Goal: Information Seeking & Learning: Check status

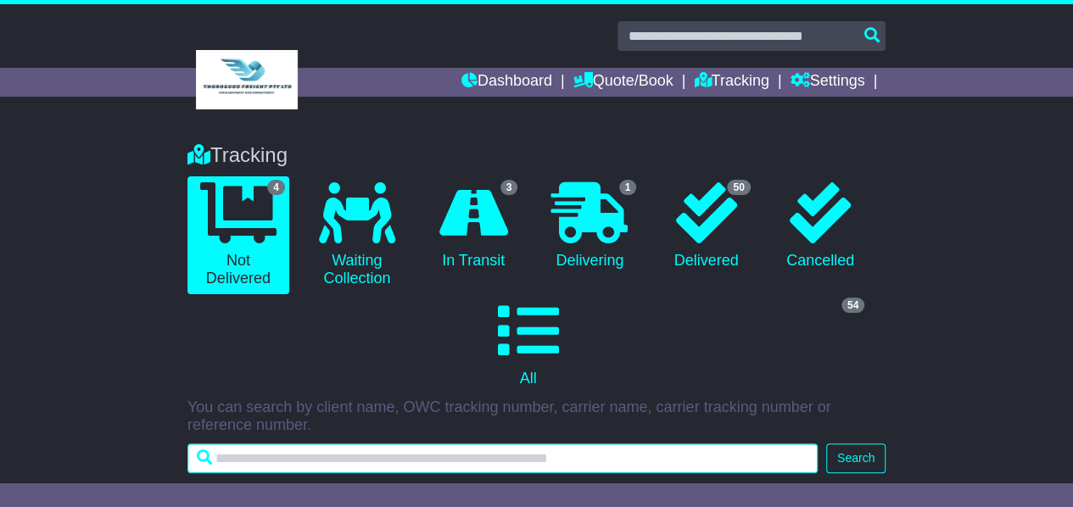
click at [560, 468] on input "text" at bounding box center [503, 459] width 630 height 30
type input "*****"
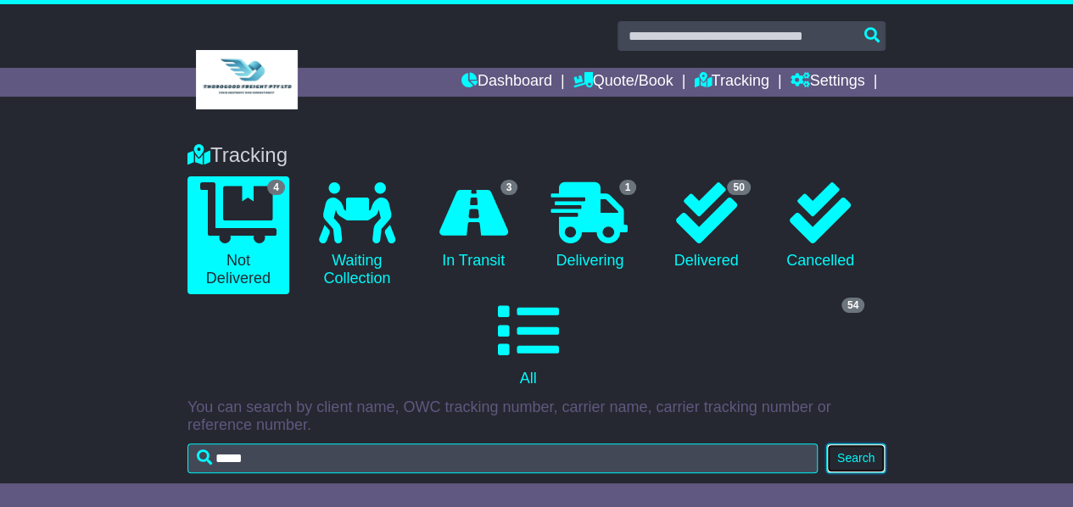
click at [873, 458] on button "Search" at bounding box center [855, 459] width 59 height 30
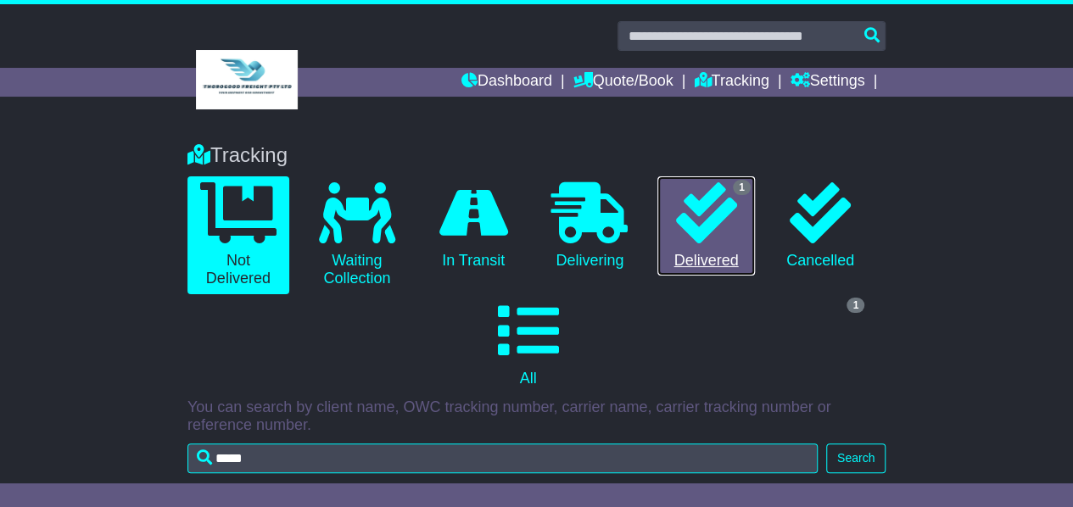
click at [693, 251] on link "1 Delivered" at bounding box center [706, 226] width 97 height 100
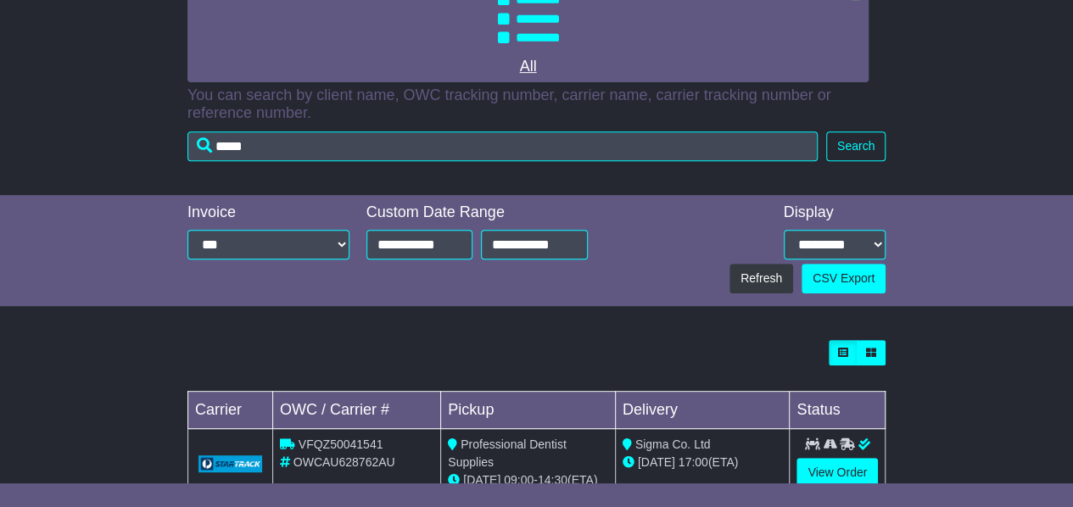
scroll to position [327, 0]
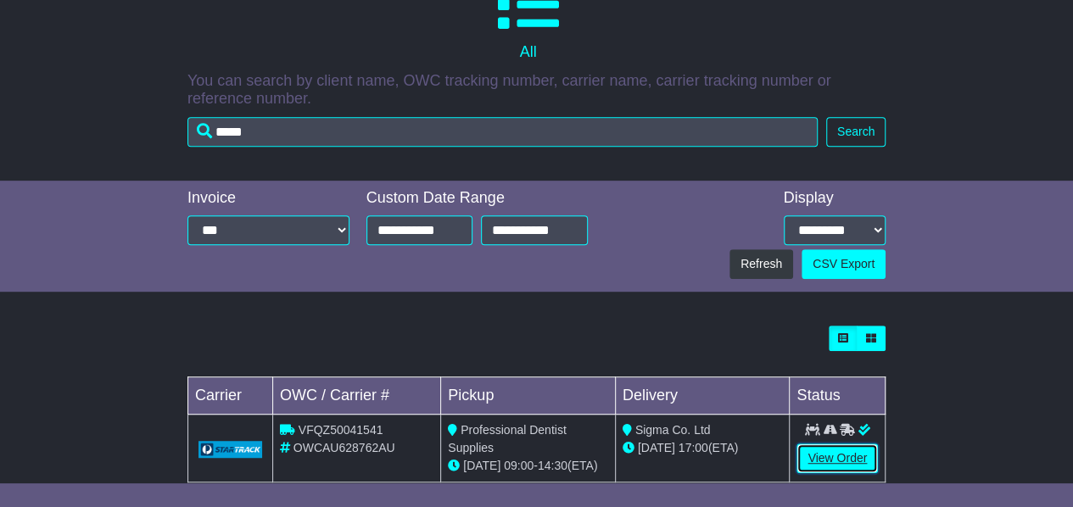
click at [841, 444] on link "View Order" at bounding box center [837, 459] width 81 height 30
click at [834, 444] on link "View Order" at bounding box center [837, 459] width 81 height 30
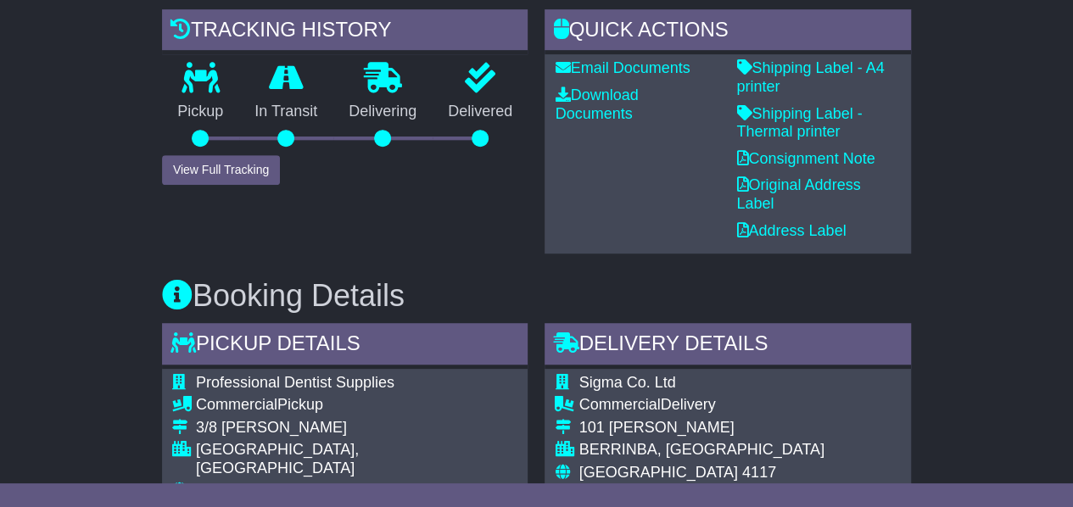
scroll to position [424, 0]
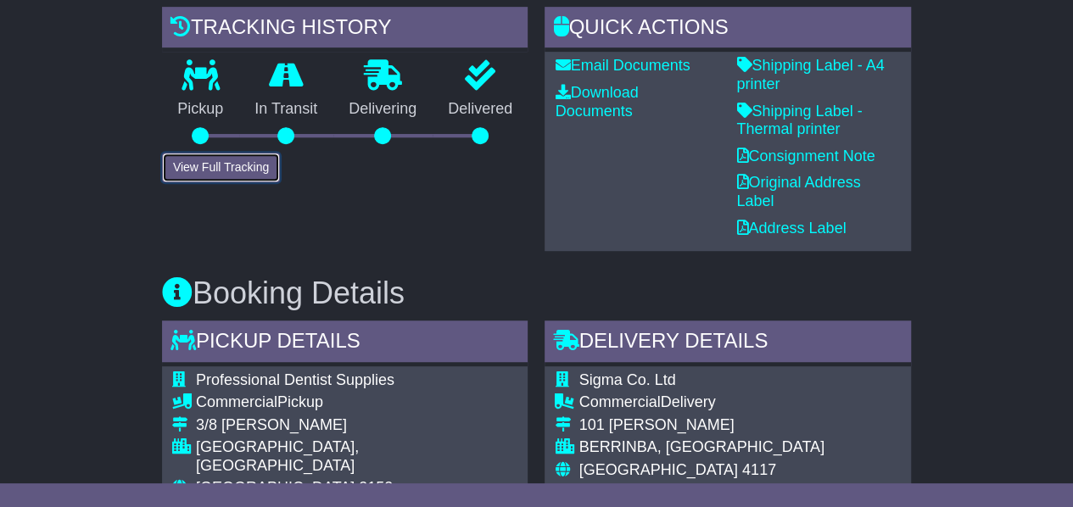
click at [233, 163] on button "View Full Tracking" at bounding box center [221, 168] width 118 height 30
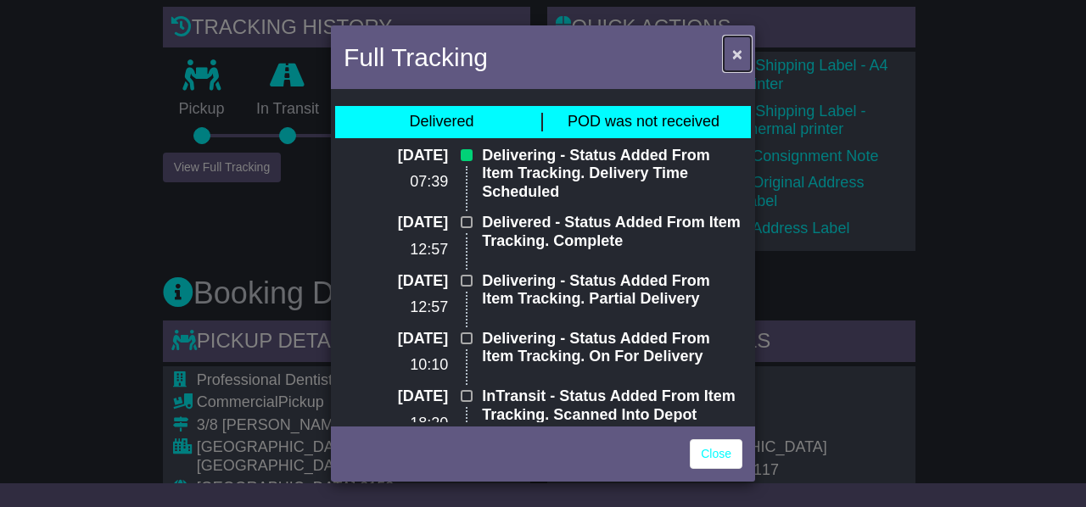
click at [737, 51] on span "×" at bounding box center [737, 54] width 10 height 20
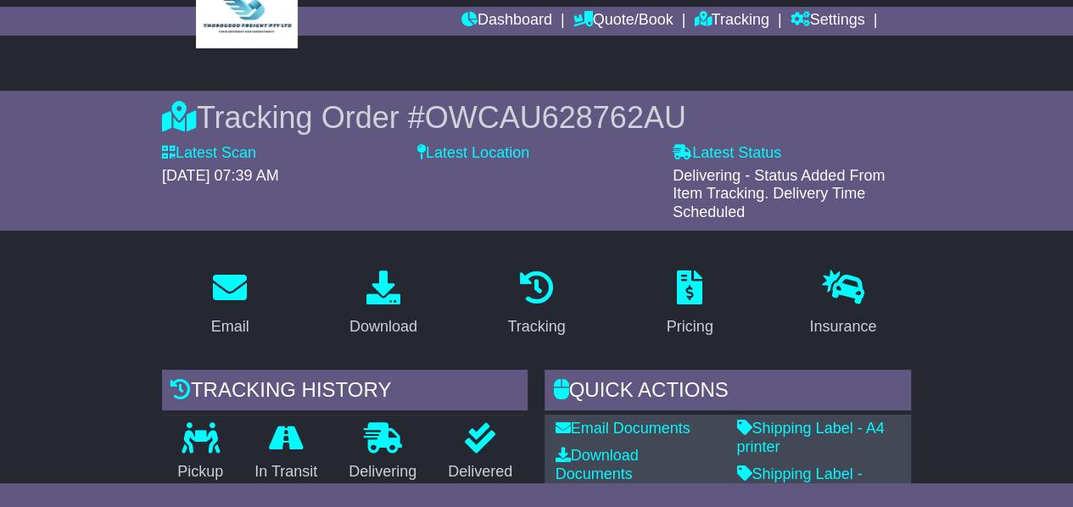
scroll to position [0, 0]
